Goal: Information Seeking & Learning: Learn about a topic

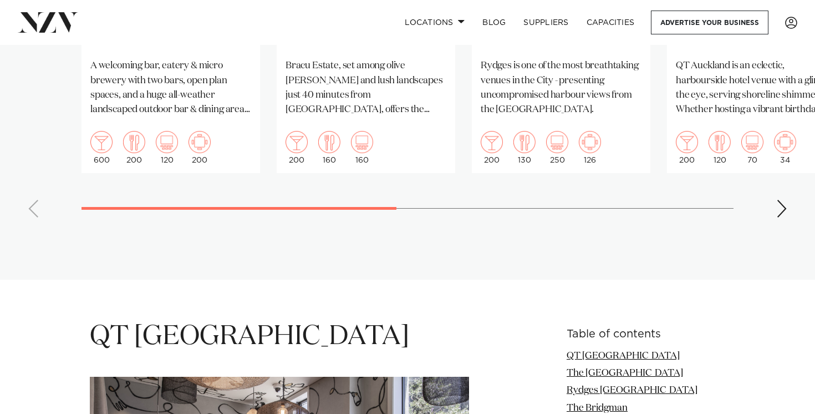
scroll to position [1174, 0]
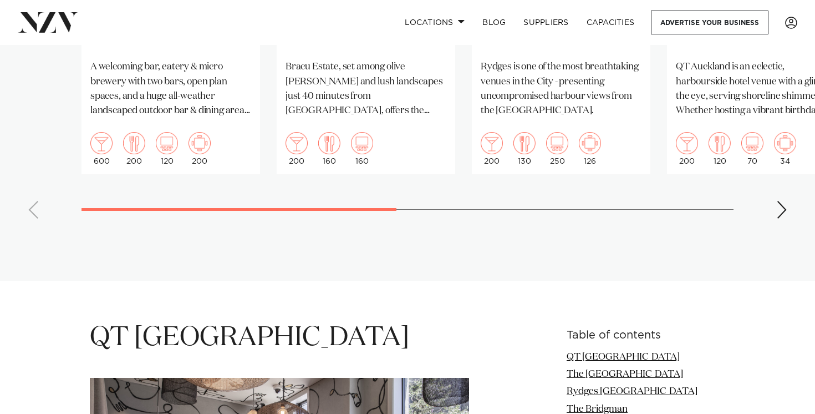
click at [779, 201] on div "Next slide" at bounding box center [781, 210] width 11 height 18
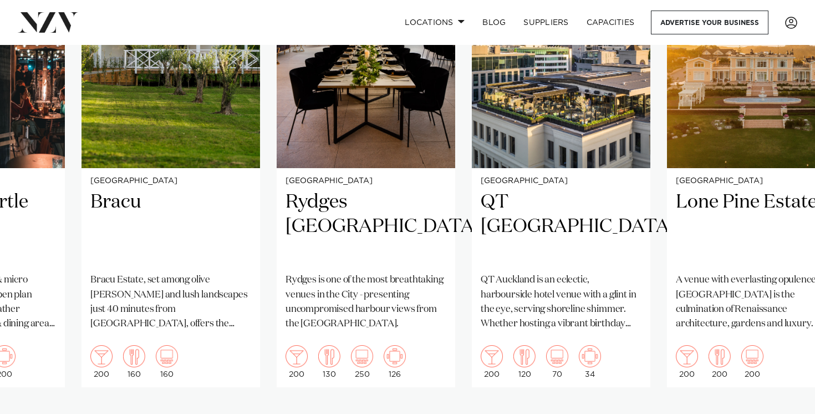
scroll to position [961, 0]
click at [782, 413] on div "Next slide" at bounding box center [781, 422] width 11 height 18
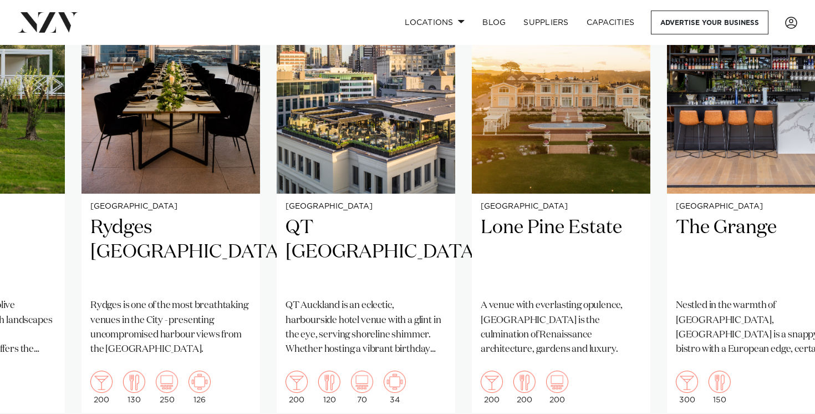
scroll to position [955, 0]
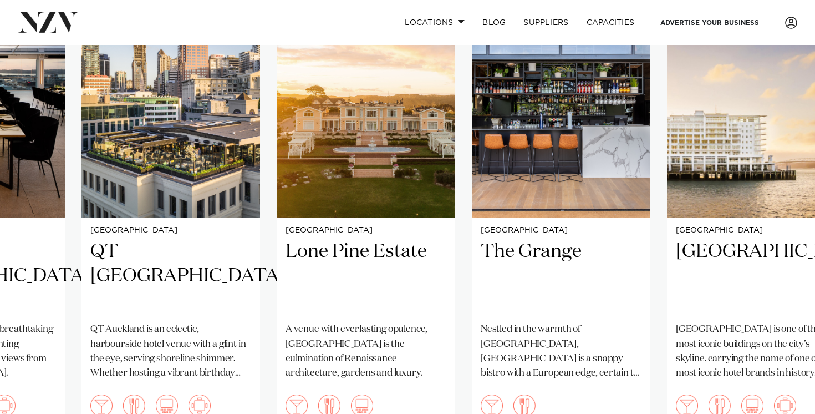
scroll to position [975, 0]
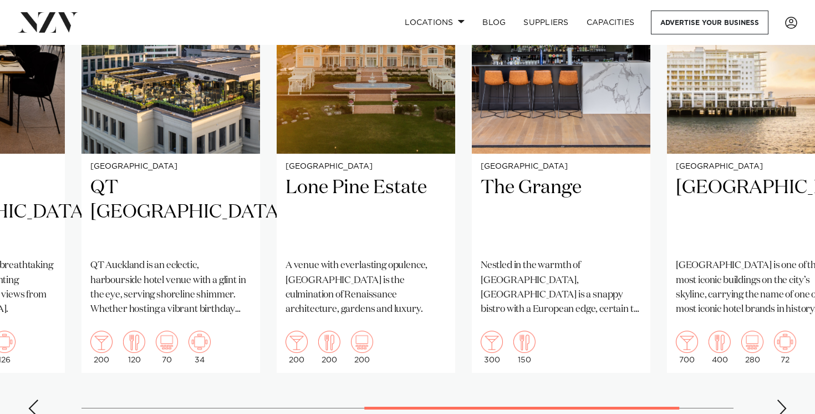
click at [777, 399] on div "Next slide" at bounding box center [781, 408] width 11 height 18
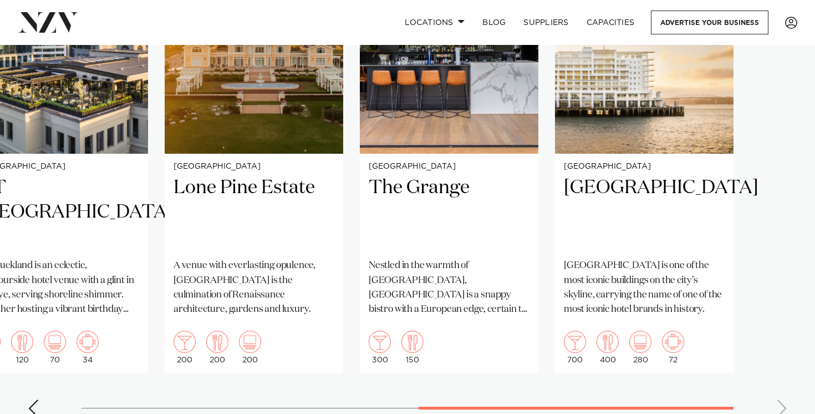
click at [777, 364] on swiper-container "Auckland Fantail & Turtle A welcoming bar, eatery & micro brewery with two bars…" at bounding box center [407, 170] width 815 height 512
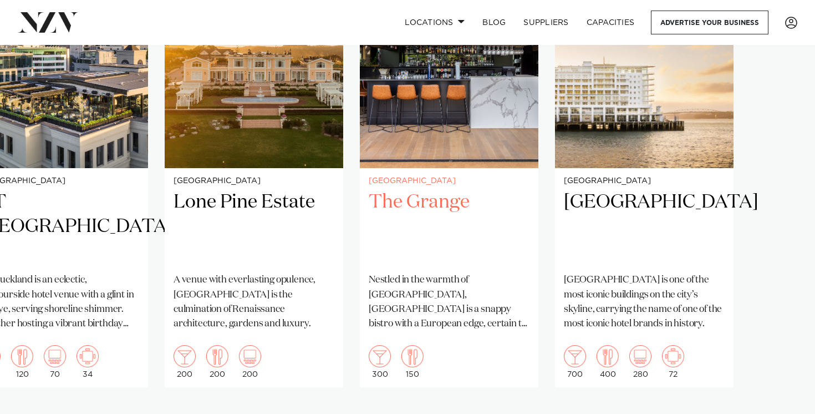
scroll to position [961, 0]
click at [32, 413] on div "Previous slide" at bounding box center [33, 422] width 11 height 18
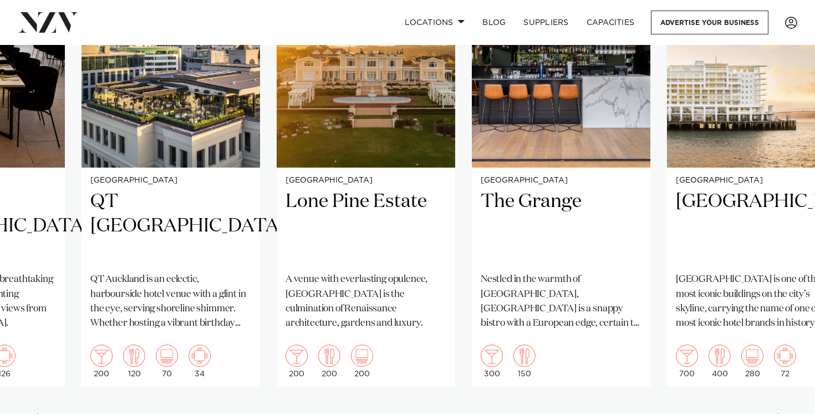
click at [32, 413] on div "Previous slide" at bounding box center [33, 422] width 11 height 18
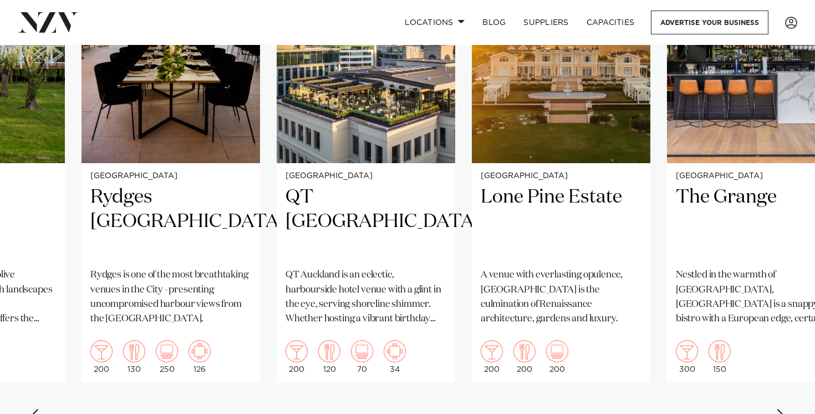
scroll to position [970, 0]
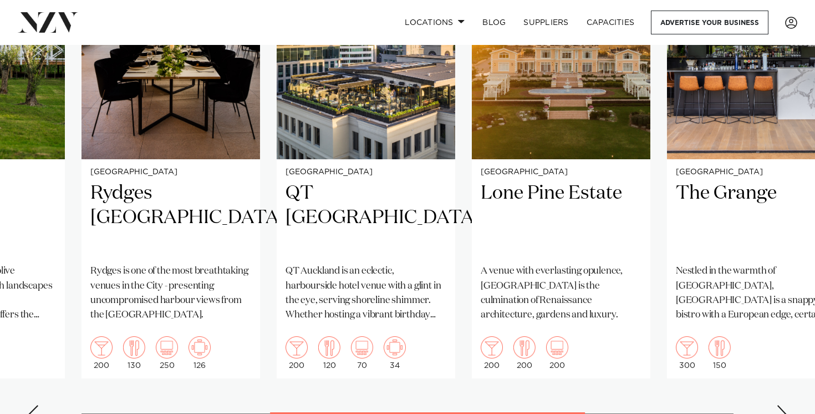
click at [38, 405] on div "Previous slide" at bounding box center [33, 414] width 11 height 18
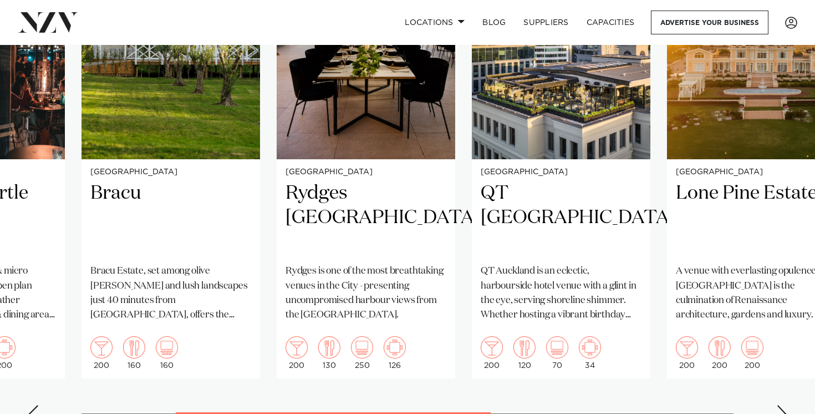
click at [38, 405] on div "Previous slide" at bounding box center [33, 414] width 11 height 18
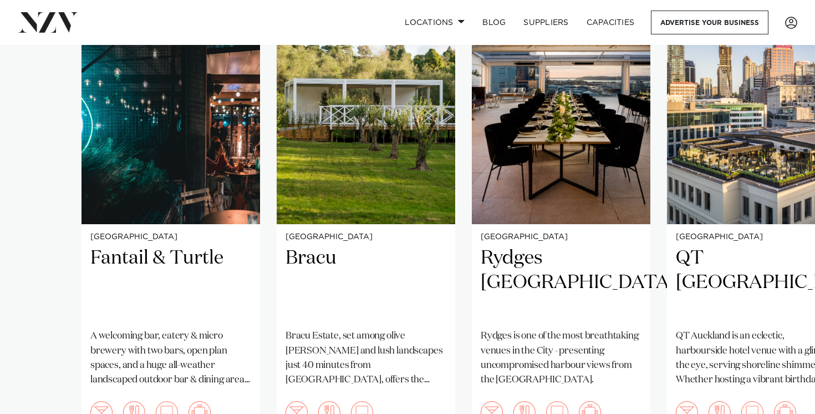
scroll to position [891, 0]
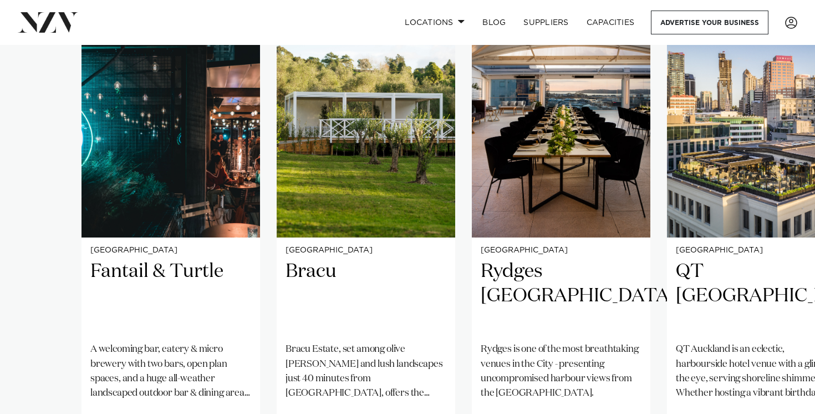
click at [42, 251] on swiper-container "Auckland Fantail & Turtle A welcoming bar, eatery & micro brewery with two bars…" at bounding box center [407, 254] width 815 height 512
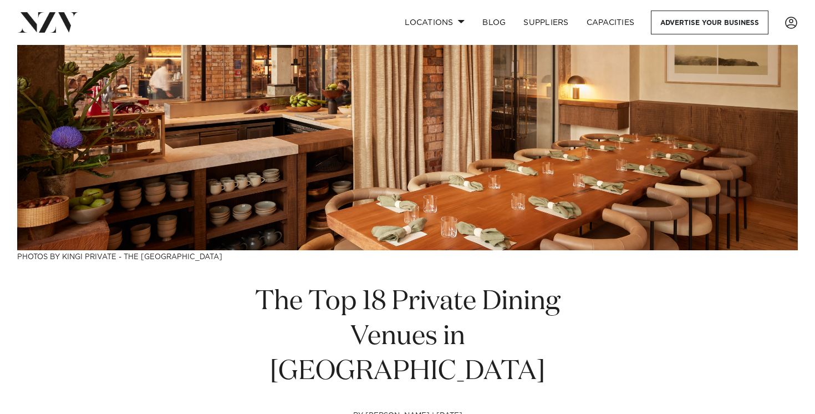
scroll to position [204, 0]
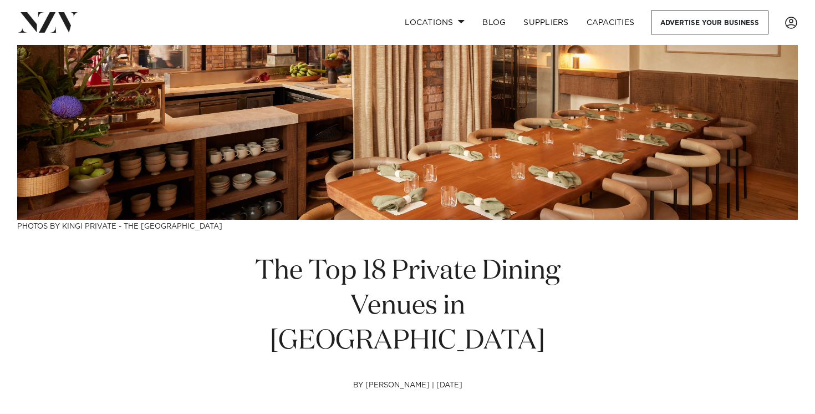
click at [288, 284] on h1 "The Top 18 Private Dining Venues in Auckland" at bounding box center [407, 306] width 379 height 105
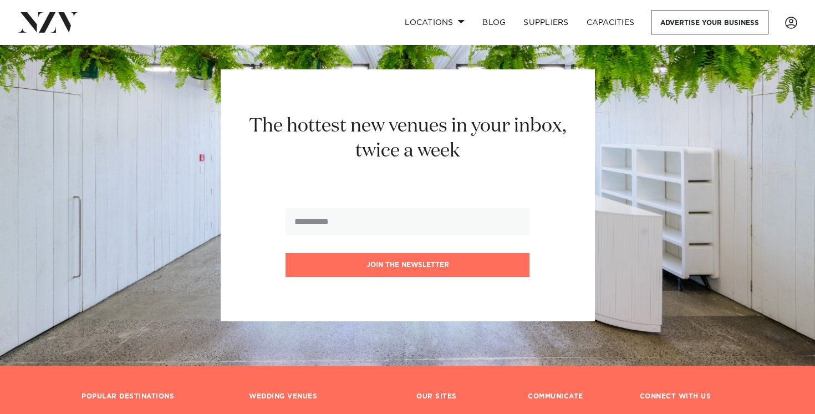
scroll to position [13031, 0]
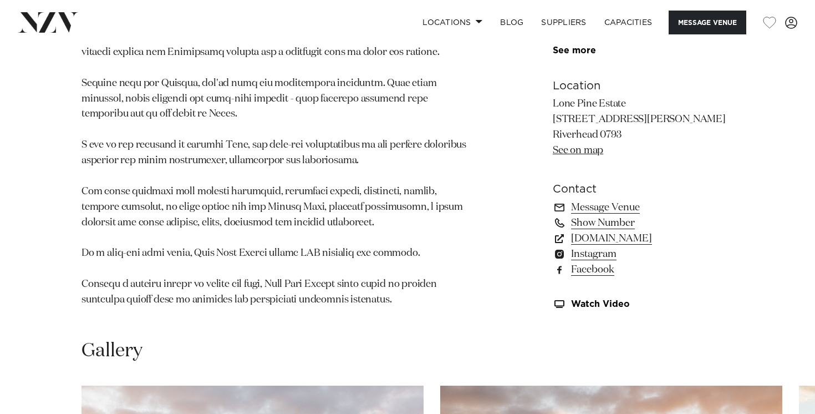
scroll to position [589, 0]
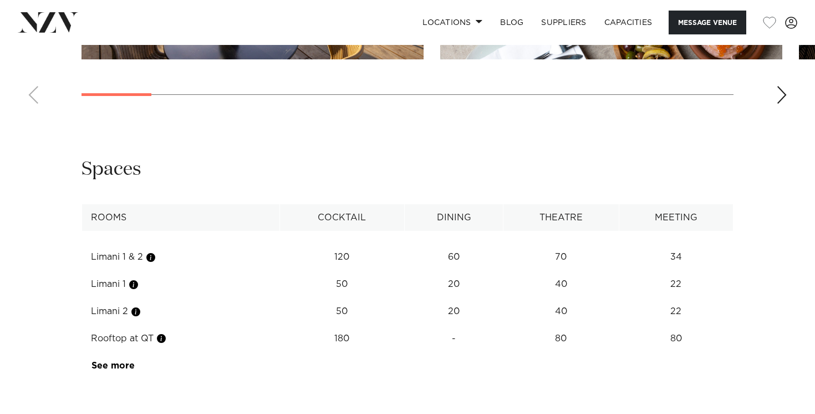
scroll to position [1794, 0]
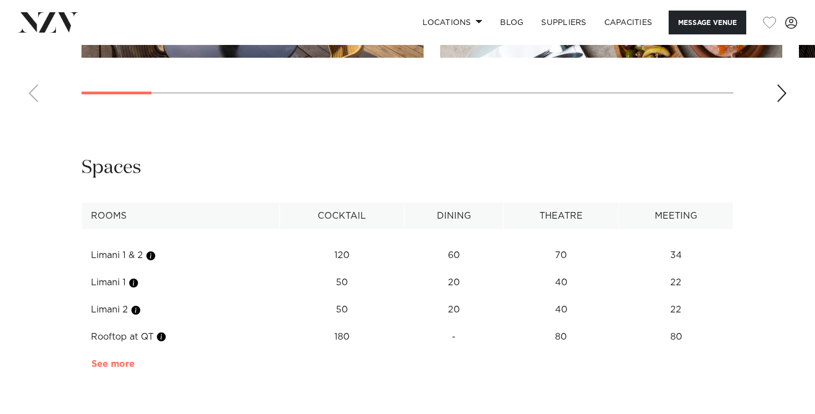
click at [126, 359] on link "See more" at bounding box center [134, 363] width 86 height 9
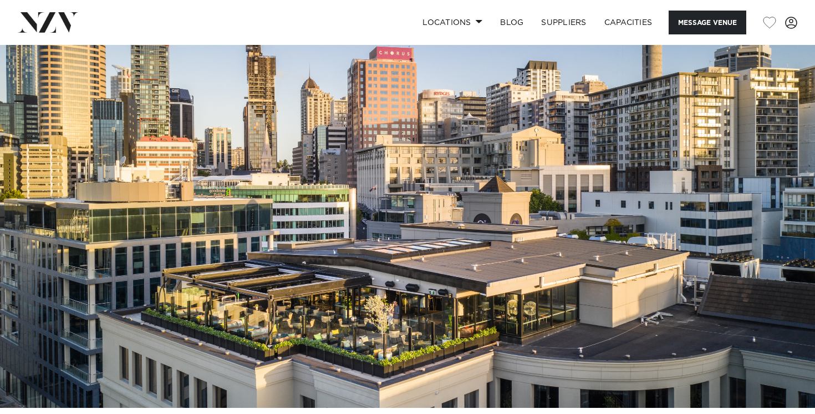
scroll to position [19, 0]
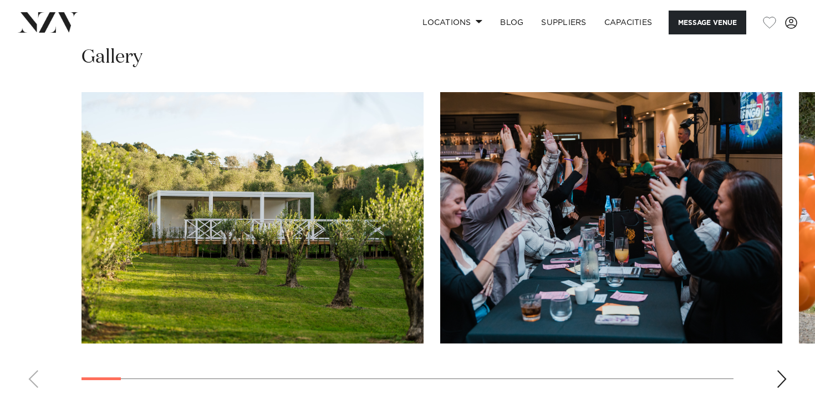
scroll to position [1164, 0]
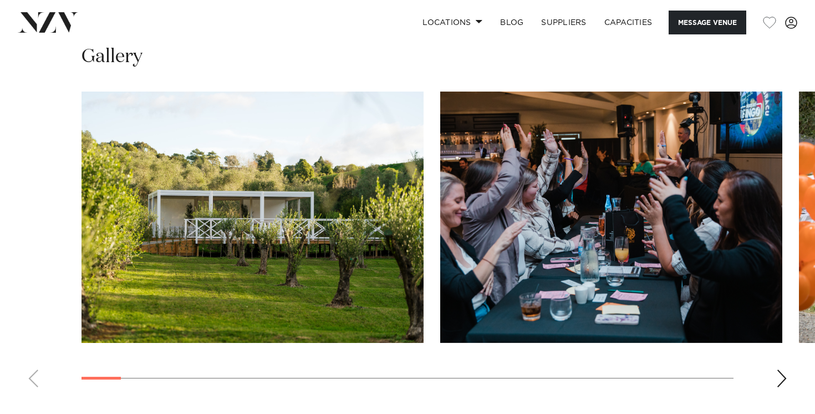
click at [786, 382] on div "Next slide" at bounding box center [781, 378] width 11 height 18
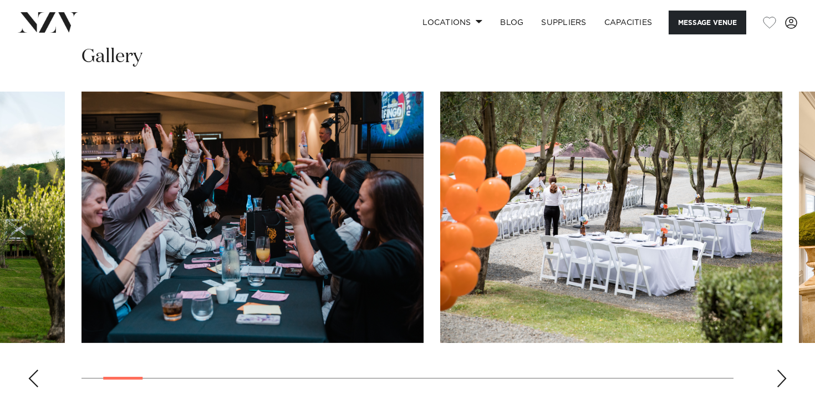
click at [784, 377] on div "Next slide" at bounding box center [781, 378] width 11 height 18
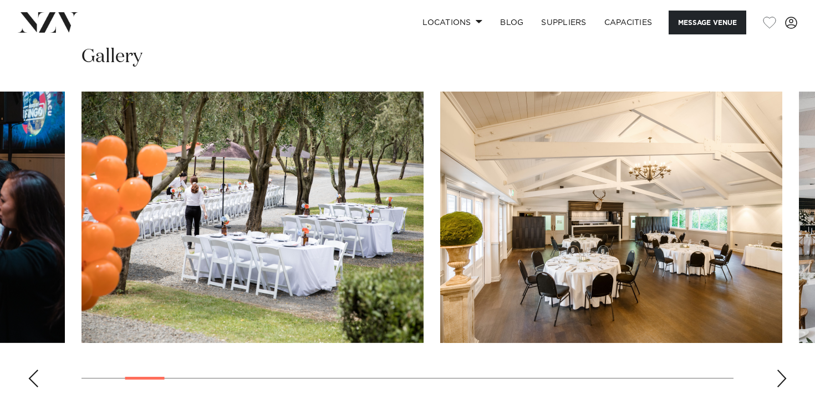
click at [784, 377] on div "Next slide" at bounding box center [781, 378] width 11 height 18
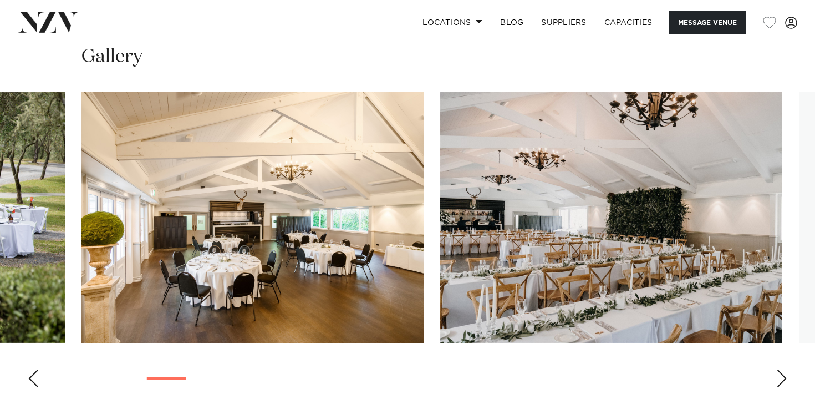
click at [784, 377] on div "Next slide" at bounding box center [781, 378] width 11 height 18
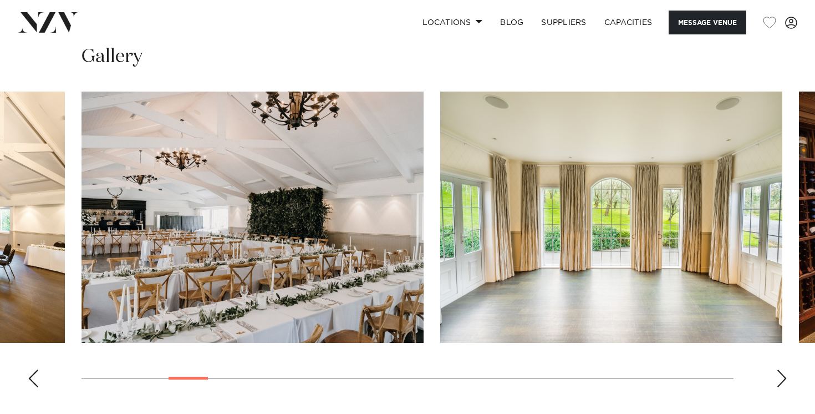
click at [784, 377] on div "Next slide" at bounding box center [781, 378] width 11 height 18
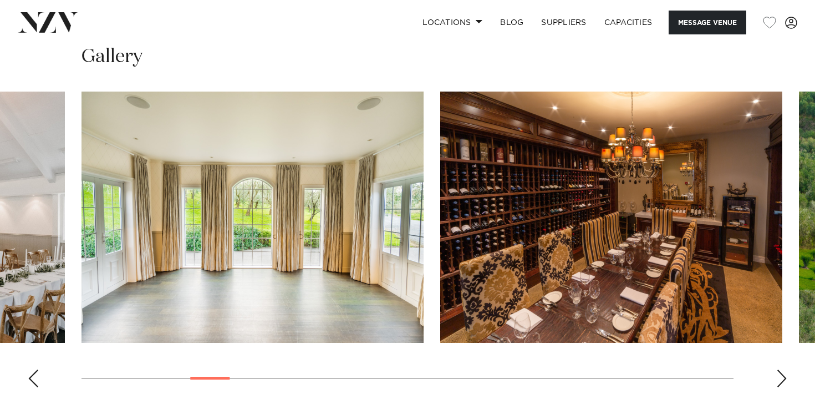
click at [32, 378] on div "Previous slide" at bounding box center [33, 378] width 11 height 18
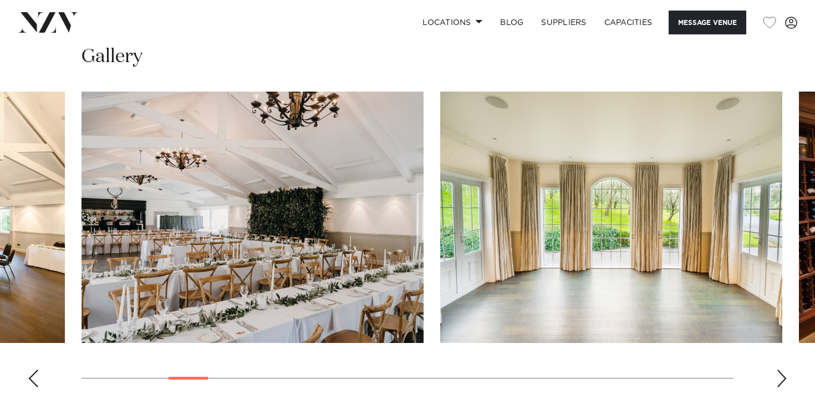
click at [779, 380] on div "Next slide" at bounding box center [781, 378] width 11 height 18
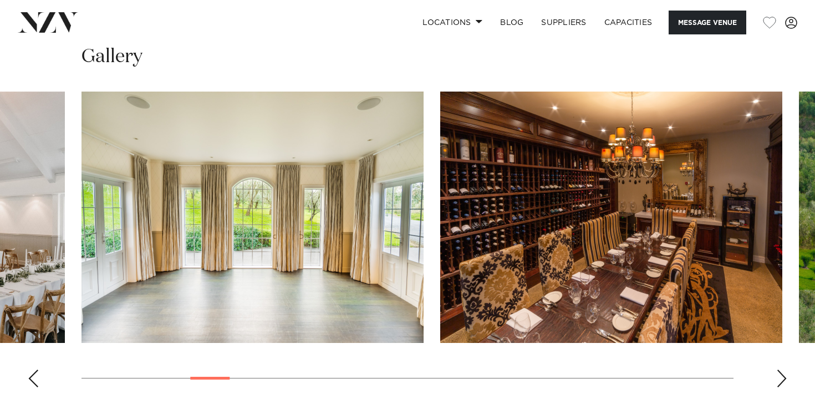
click at [779, 380] on div "Next slide" at bounding box center [781, 378] width 11 height 18
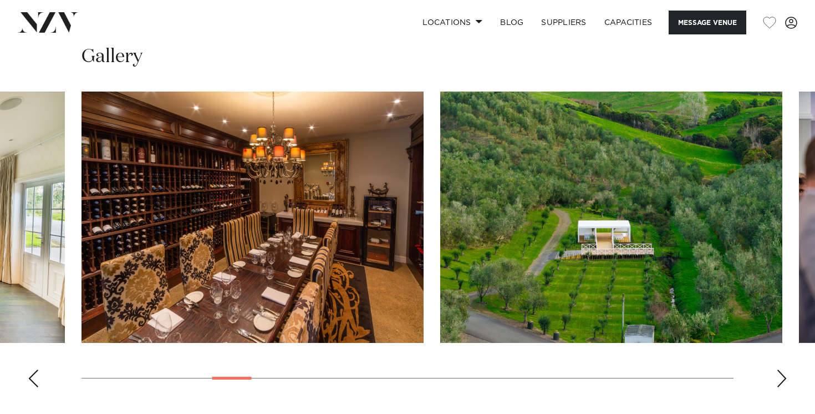
click at [779, 380] on div "Next slide" at bounding box center [781, 378] width 11 height 18
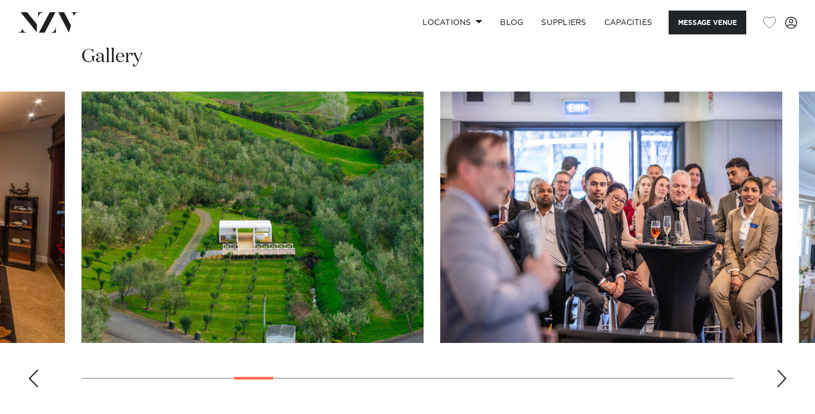
click at [782, 378] on div "Next slide" at bounding box center [781, 378] width 11 height 18
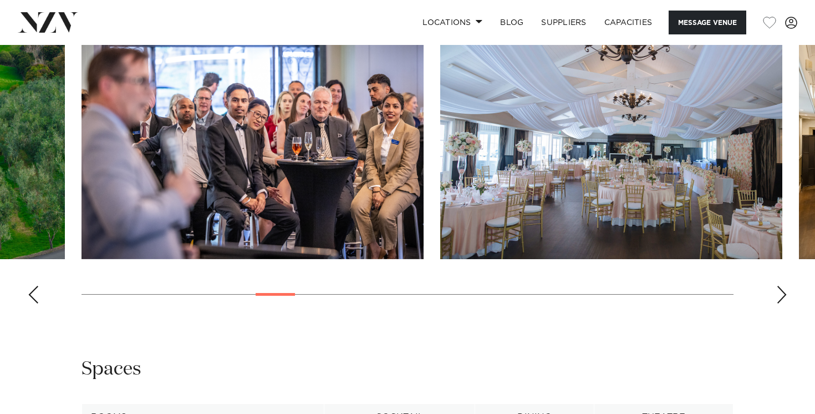
scroll to position [1249, 0]
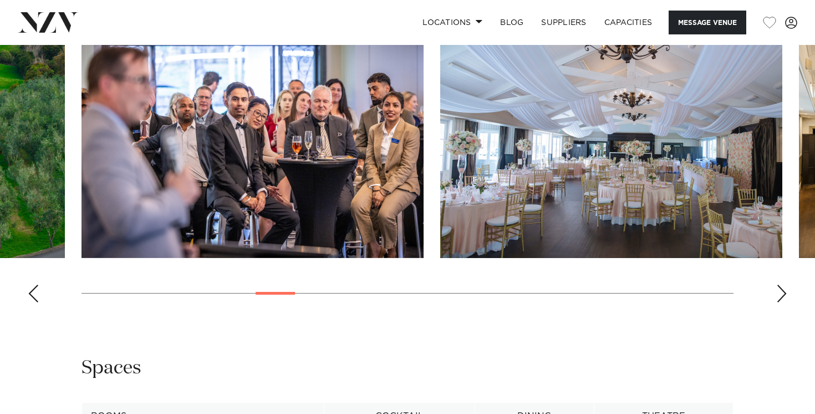
click at [782, 292] on div "Next slide" at bounding box center [781, 293] width 11 height 18
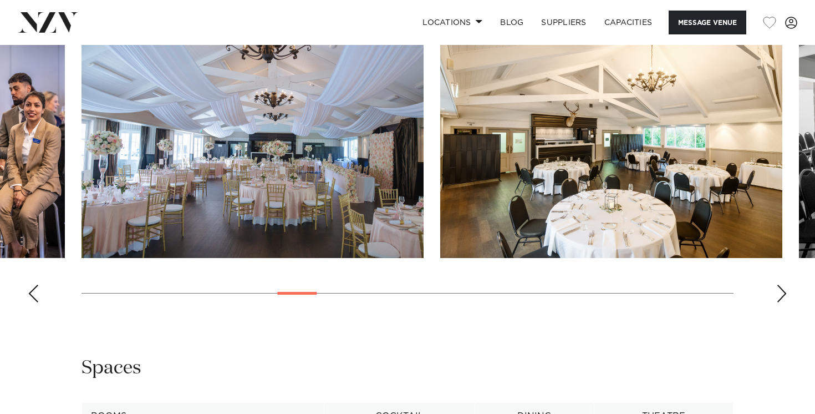
click at [782, 292] on div "Next slide" at bounding box center [781, 293] width 11 height 18
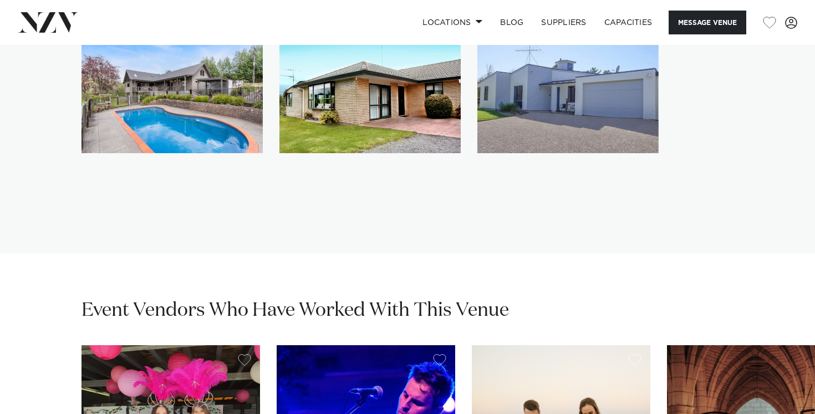
scroll to position [2654, 0]
